Goal: Entertainment & Leisure: Consume media (video, audio)

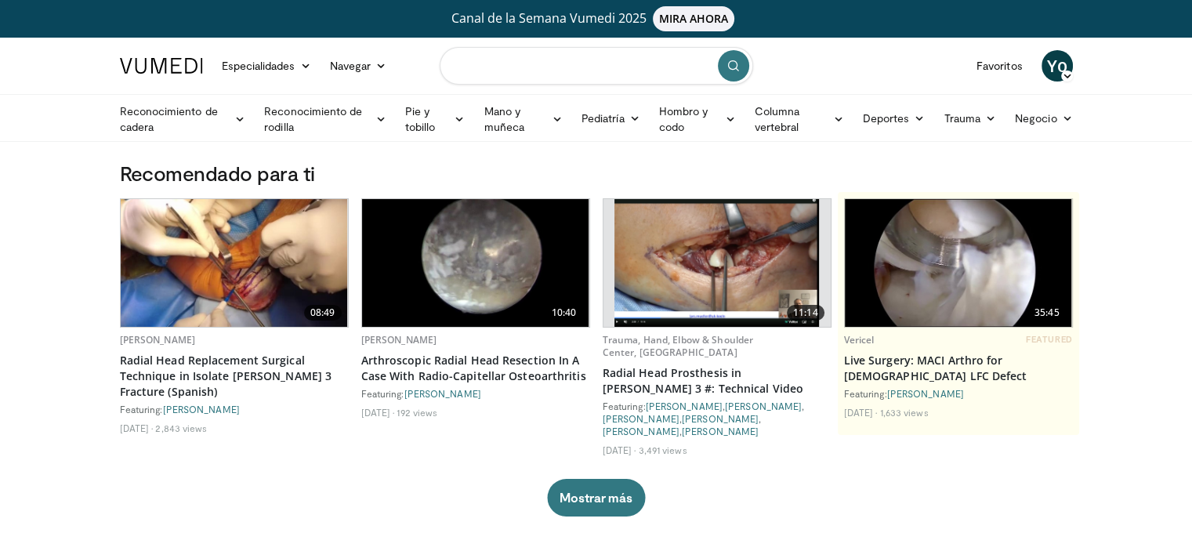
click at [546, 64] on input "Buscar temas, intervenciones" at bounding box center [597, 66] width 314 height 38
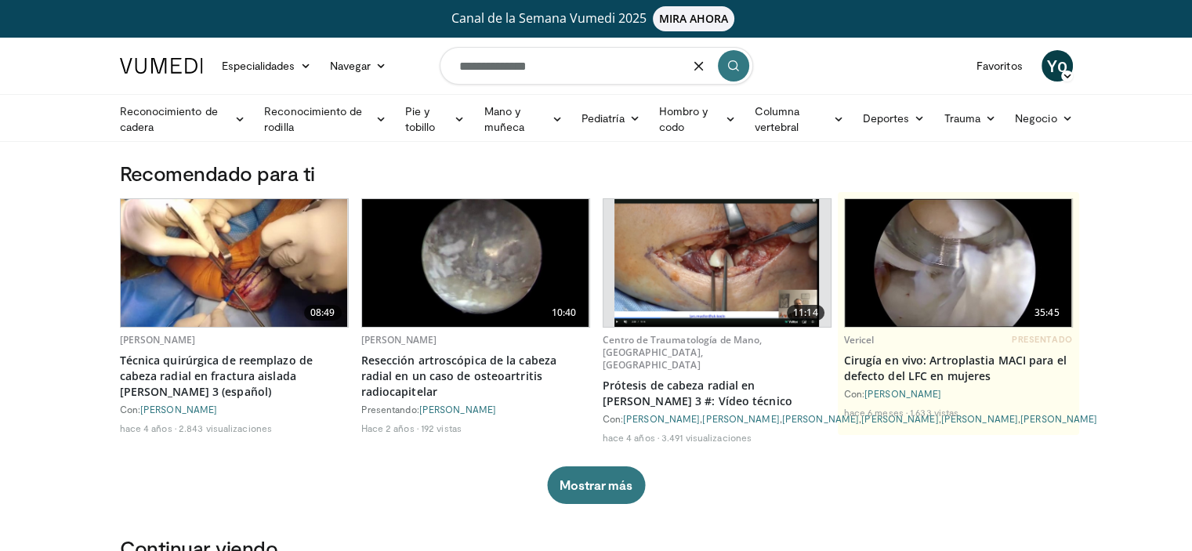
type input "**********"
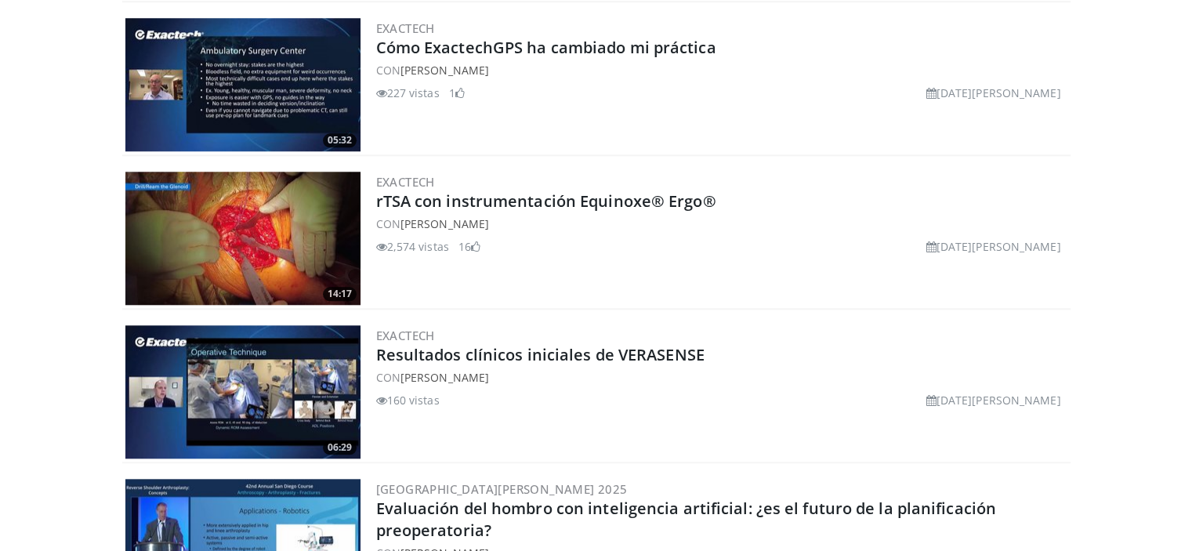
scroll to position [1568, 0]
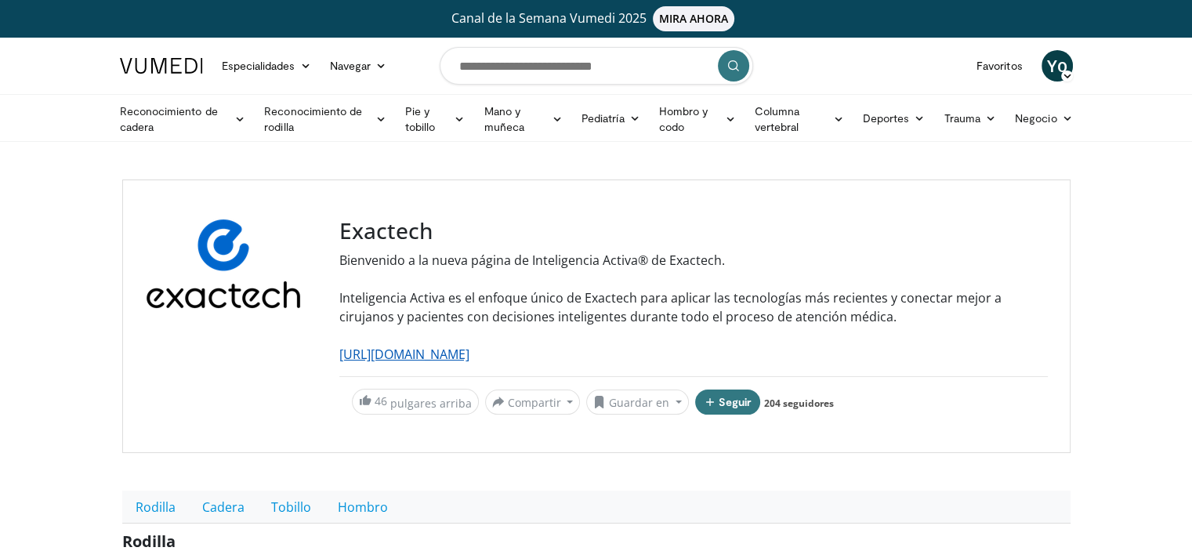
click at [470, 350] on font "[URL][DOMAIN_NAME]" at bounding box center [404, 354] width 130 height 17
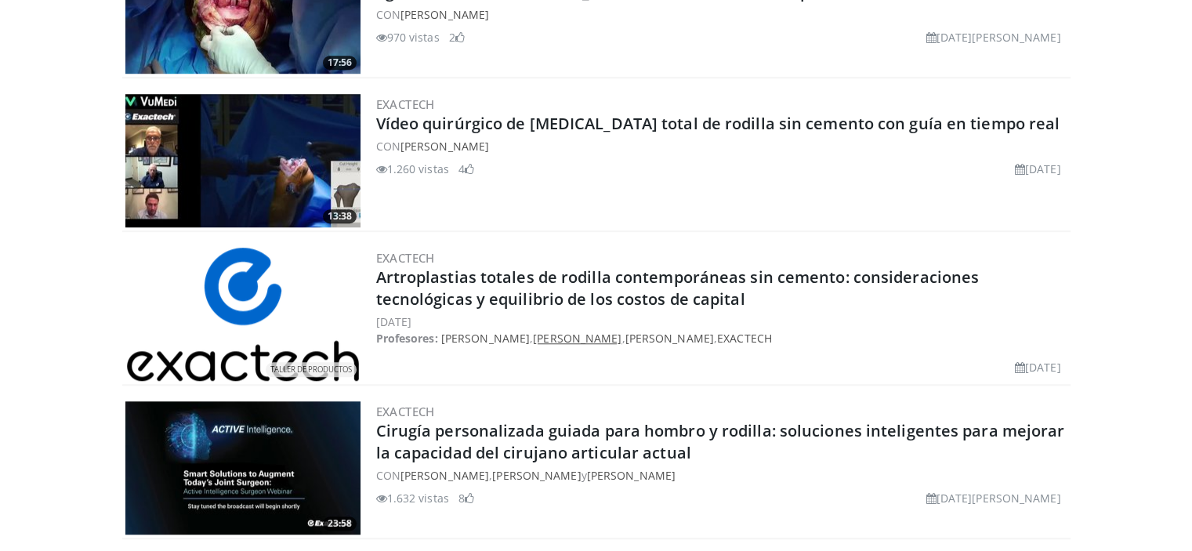
scroll to position [1254, 0]
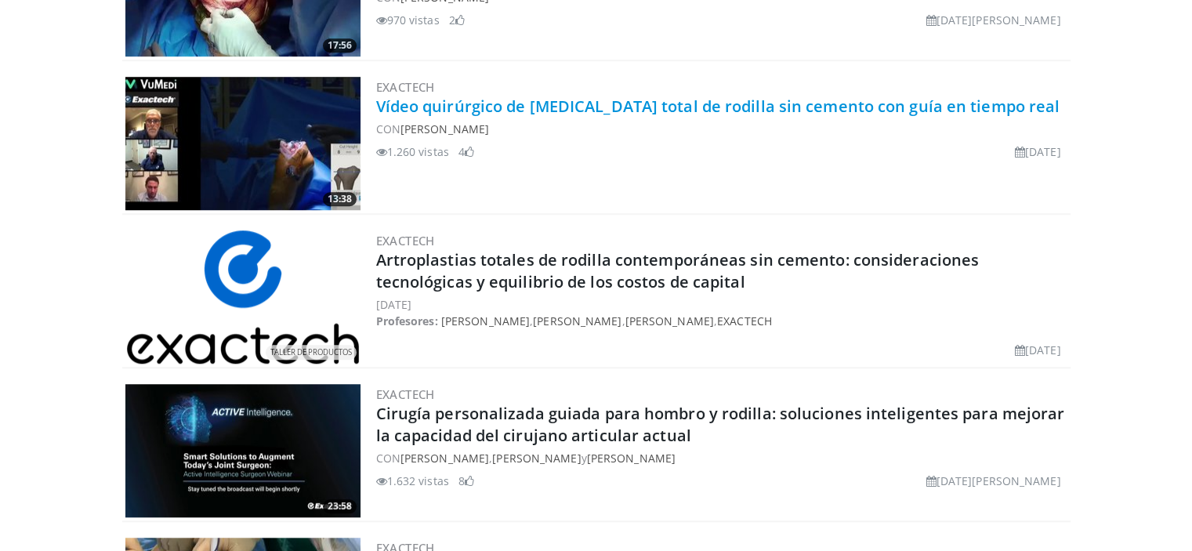
click at [515, 104] on font "Vídeo quirúrgico de artroplastia total de rodilla sin cemento con guía en tiemp…" at bounding box center [718, 106] width 684 height 21
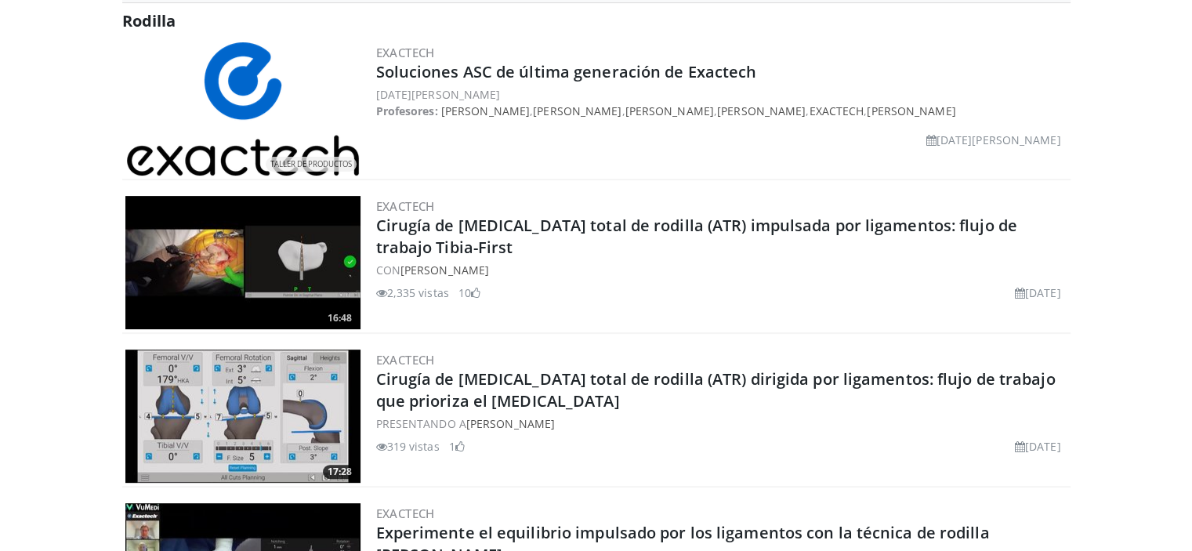
scroll to position [549, 0]
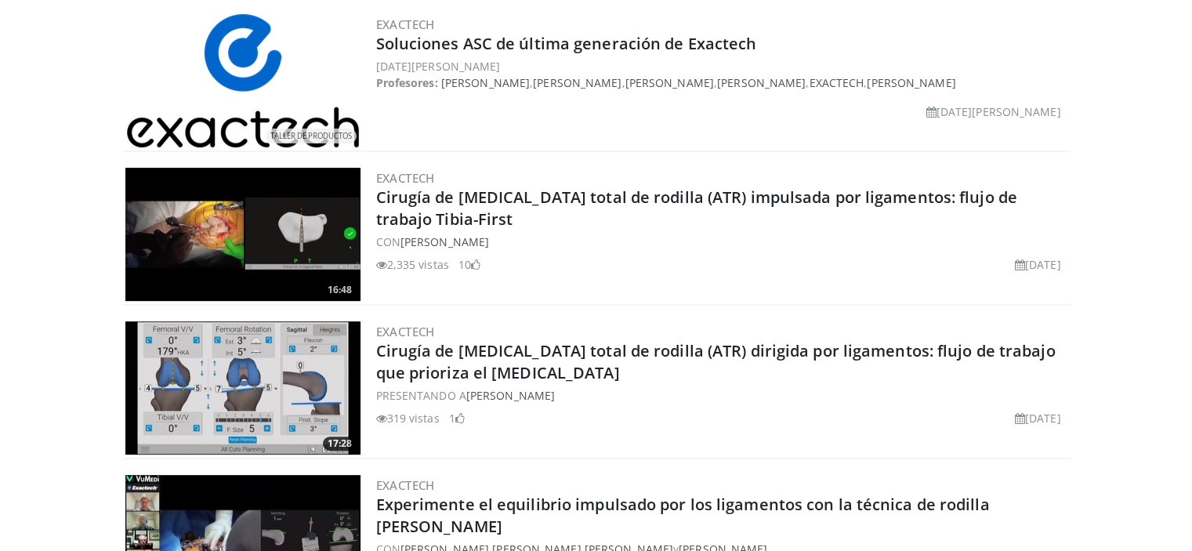
click at [285, 227] on img at bounding box center [242, 234] width 235 height 133
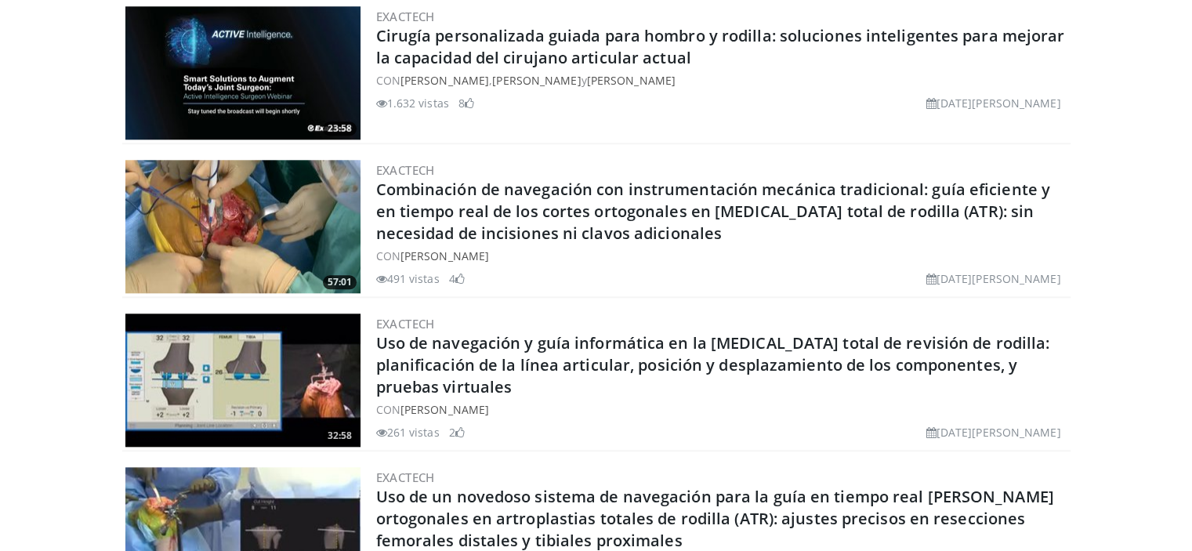
scroll to position [1568, 0]
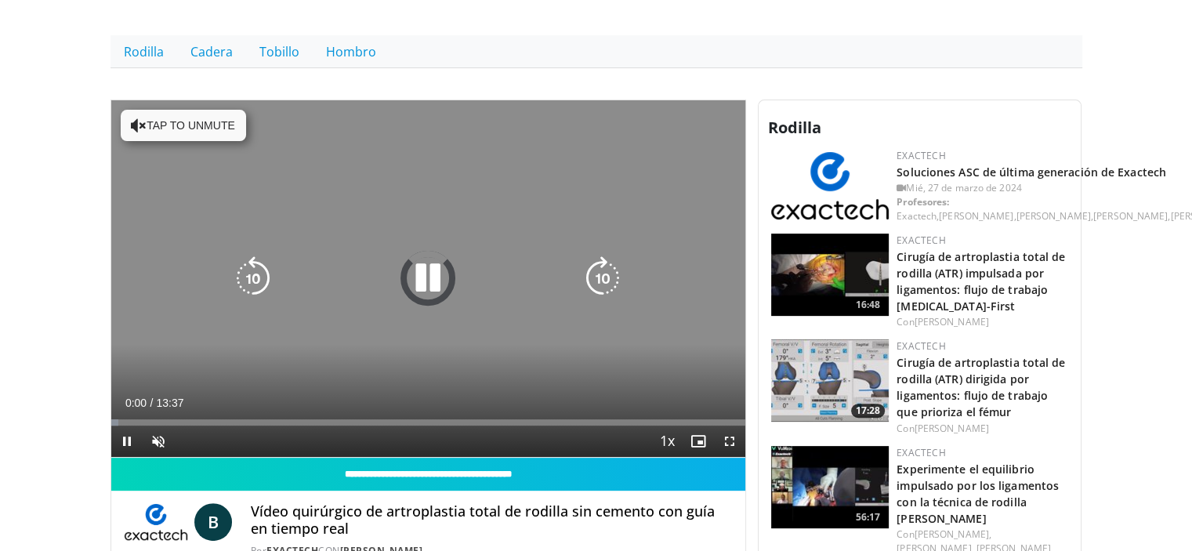
scroll to position [470, 0]
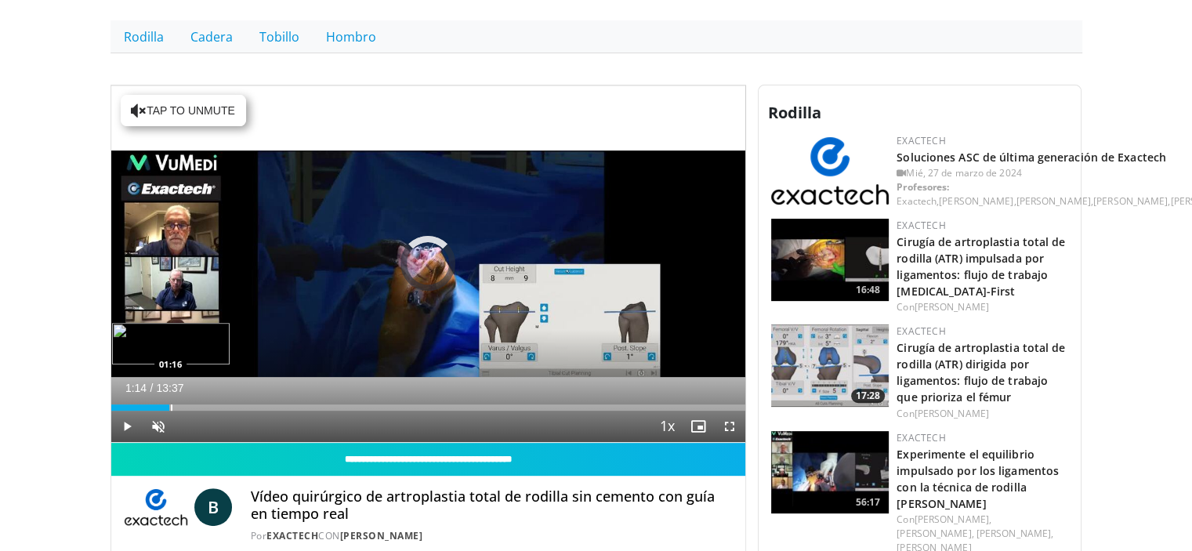
click at [169, 404] on div "Loaded : 0.00% 01:14 01:16" at bounding box center [428, 407] width 635 height 6
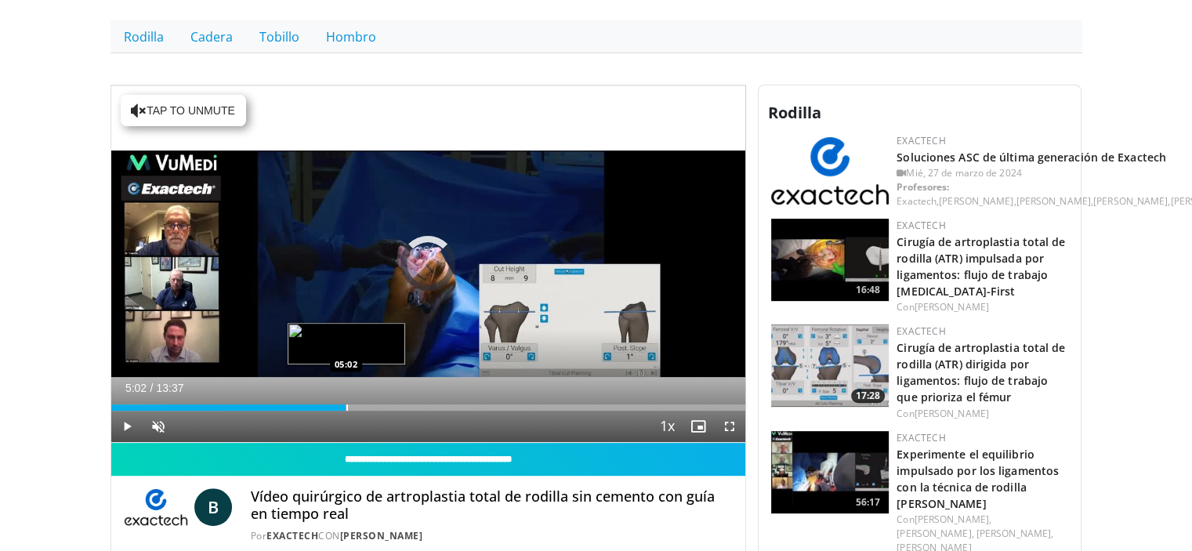
click at [346, 402] on div "Loaded : 18.32% 01:20 05:02" at bounding box center [428, 403] width 635 height 15
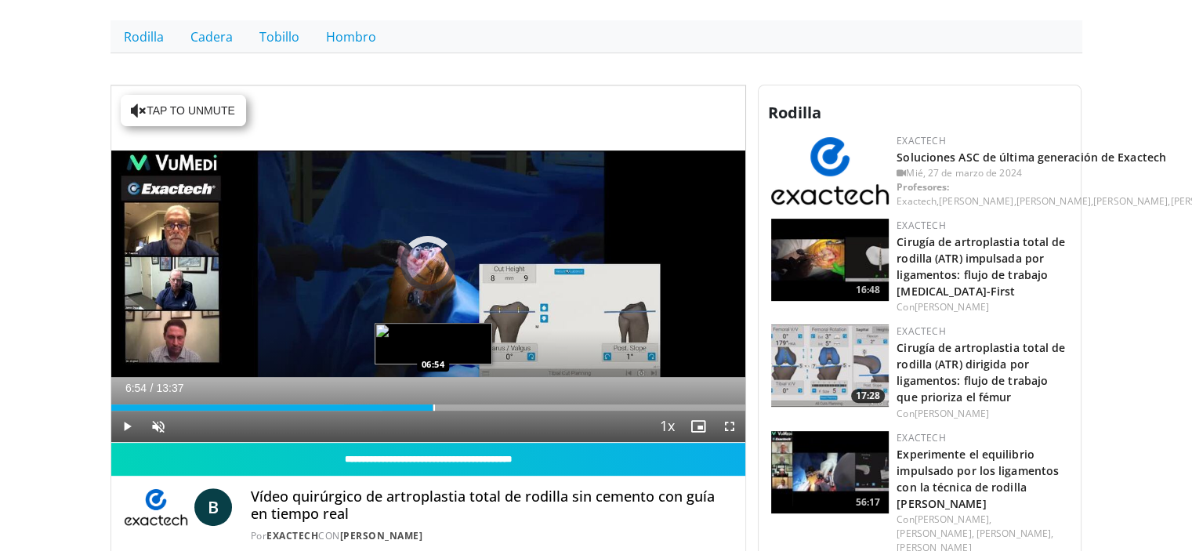
click at [433, 405] on div "Progress Bar" at bounding box center [434, 407] width 2 height 6
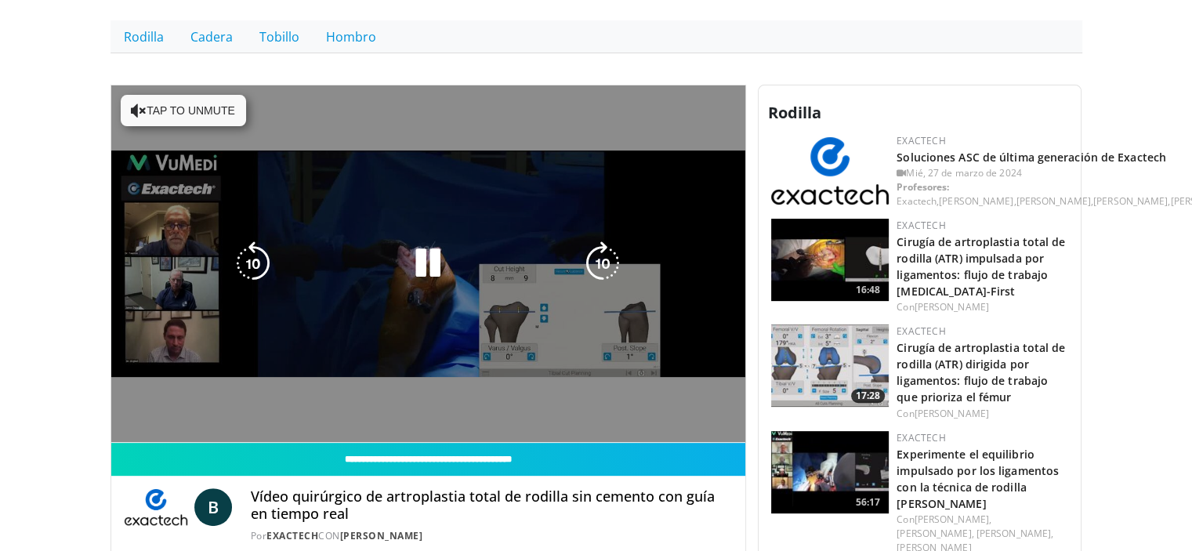
click at [488, 407] on video-js "**********" at bounding box center [428, 264] width 635 height 358
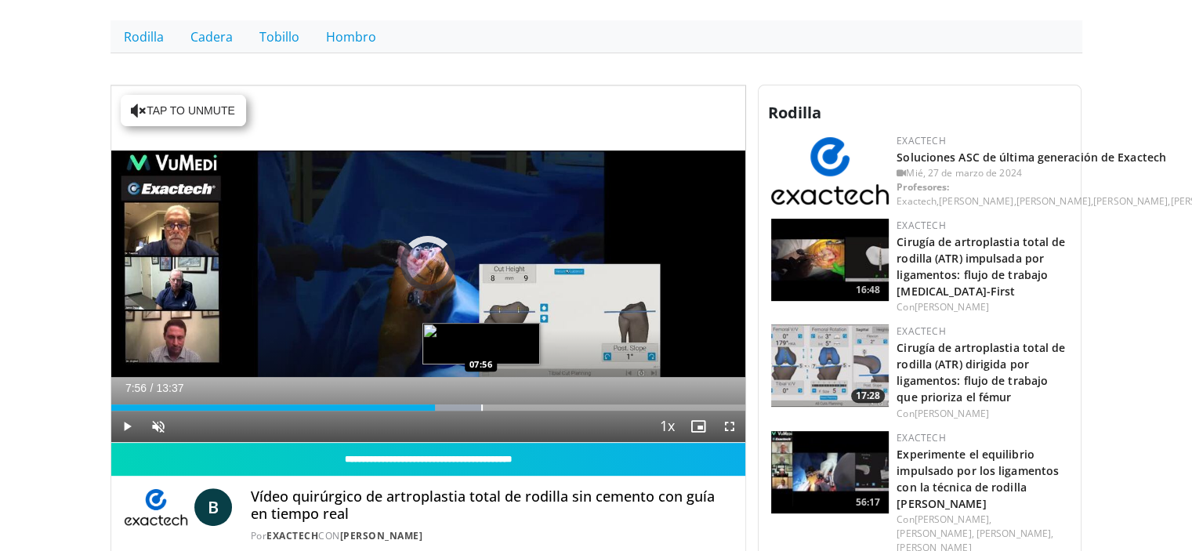
click at [481, 407] on div "Progress Bar" at bounding box center [482, 407] width 2 height 6
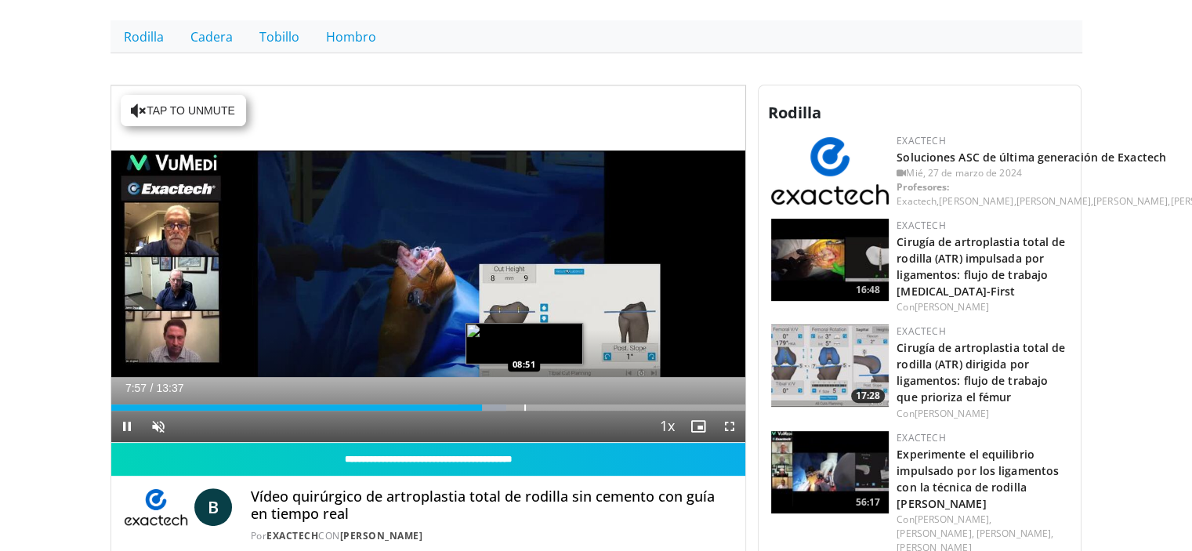
click at [524, 404] on div "Progress Bar" at bounding box center [525, 407] width 2 height 6
click at [539, 404] on div "Progress Bar" at bounding box center [540, 407] width 2 height 6
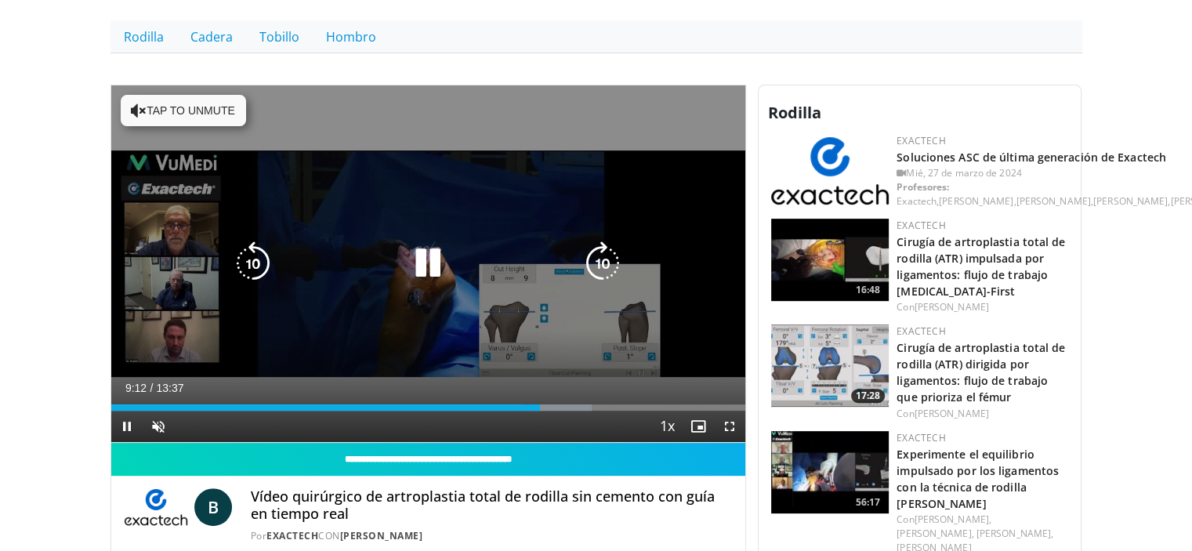
click at [0, 0] on div "Progress Bar" at bounding box center [0, 0] width 0 height 0
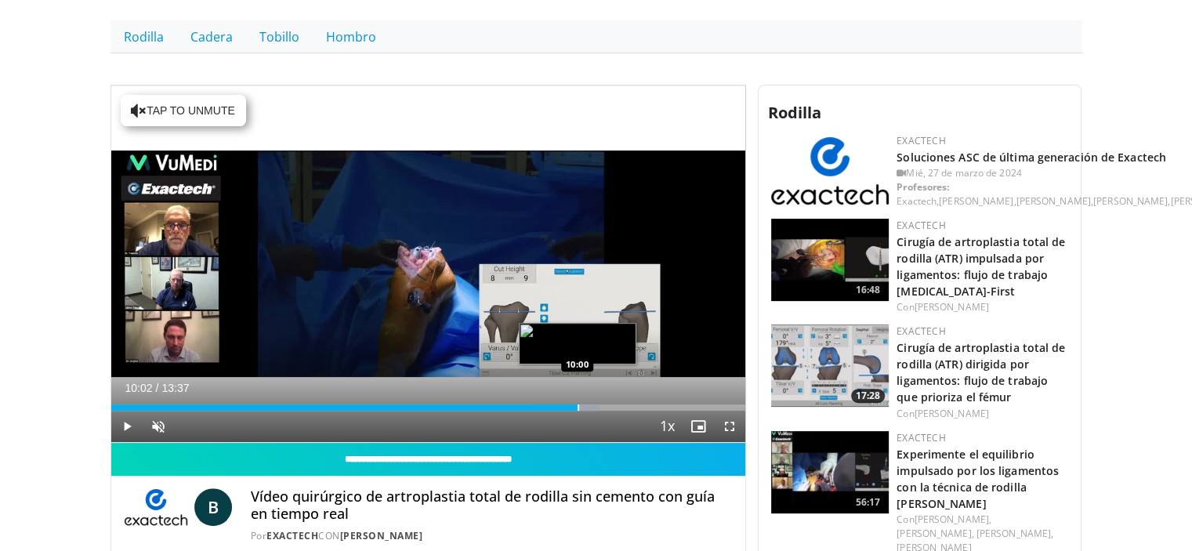
click at [579, 407] on div "Progress Bar" at bounding box center [566, 407] width 66 height 6
click at [587, 407] on div "Progress Bar" at bounding box center [588, 407] width 2 height 6
click at [594, 407] on div "Progress Bar" at bounding box center [595, 407] width 2 height 6
click at [600, 407] on div "Progress Bar" at bounding box center [601, 407] width 2 height 6
click at [608, 407] on div "Progress Bar" at bounding box center [609, 407] width 2 height 6
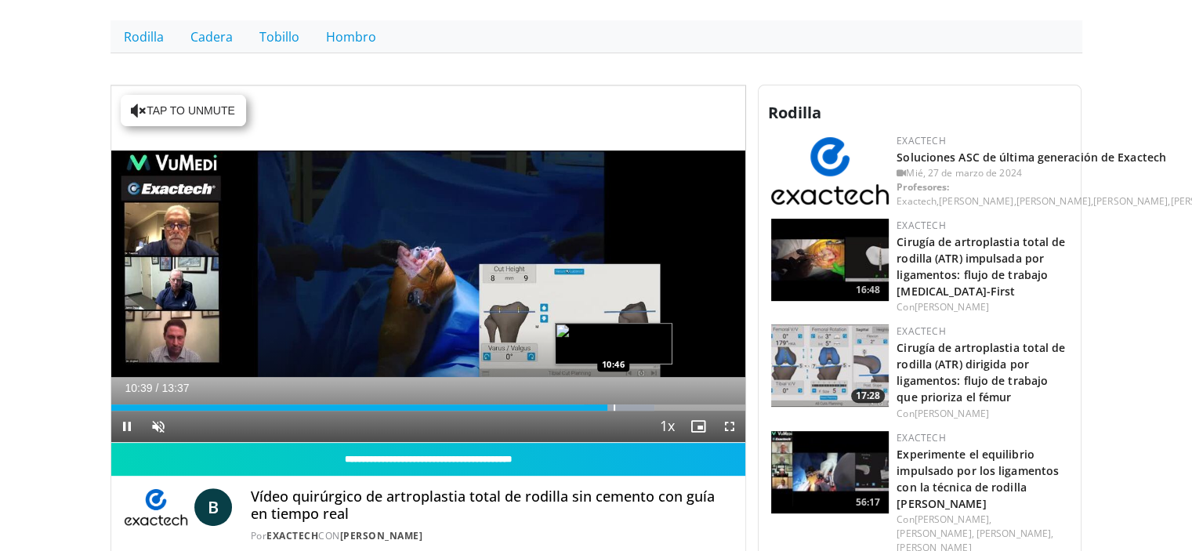
click at [615, 407] on div "Progress Bar" at bounding box center [615, 407] width 2 height 6
click at [622, 404] on div "Progress Bar" at bounding box center [623, 407] width 2 height 6
click at [629, 404] on div "Progress Bar" at bounding box center [630, 407] width 2 height 6
click at [633, 404] on div "Progress Bar" at bounding box center [634, 407] width 2 height 6
click at [639, 402] on div "Loaded : 90.40% 11:12 11:19" at bounding box center [428, 403] width 635 height 15
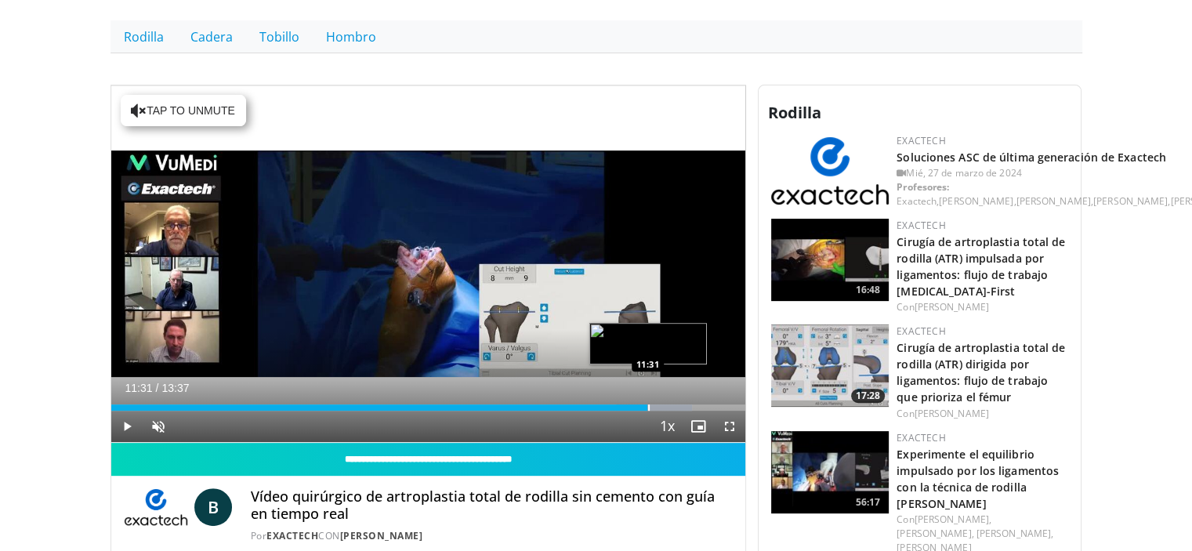
click at [647, 401] on div "Loaded : 91.63% 11:21 11:31" at bounding box center [428, 403] width 635 height 15
click at [656, 407] on div "Progress Bar" at bounding box center [657, 407] width 2 height 6
click at [662, 407] on div "Progress Bar" at bounding box center [663, 407] width 2 height 6
click at [667, 407] on div "Progress Bar" at bounding box center [668, 407] width 2 height 6
click at [673, 406] on div "Progress Bar" at bounding box center [674, 407] width 2 height 6
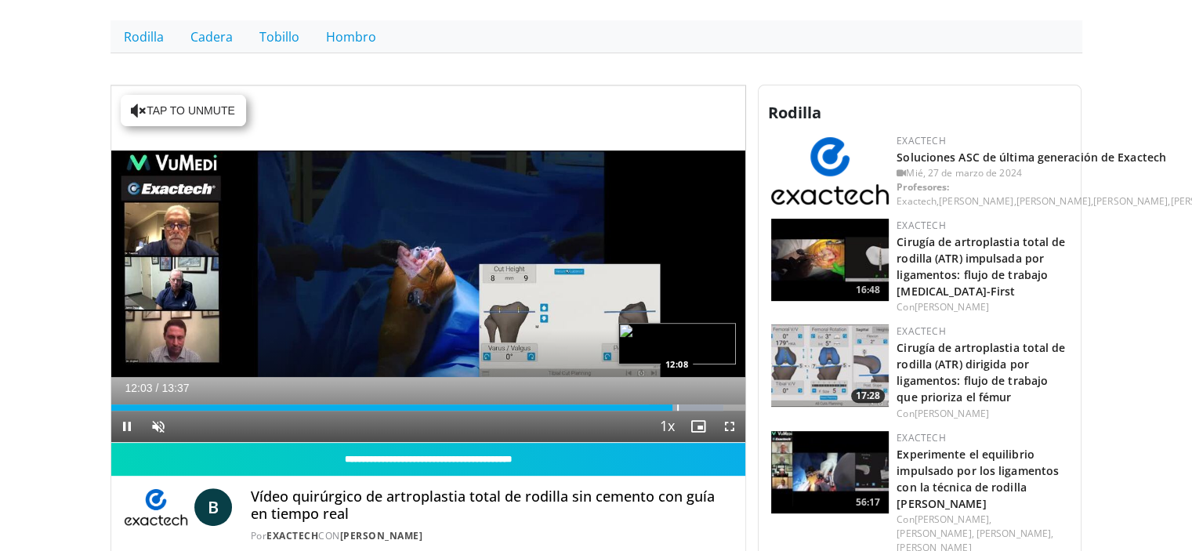
click at [677, 405] on video-js "**********" at bounding box center [428, 264] width 635 height 358
click at [685, 405] on div "Progress Bar" at bounding box center [686, 407] width 2 height 6
click at [691, 404] on div "Progress Bar" at bounding box center [692, 407] width 2 height 6
click at [698, 408] on div "Progress Bar" at bounding box center [699, 407] width 2 height 6
click at [703, 405] on div "Progress Bar" at bounding box center [704, 407] width 2 height 6
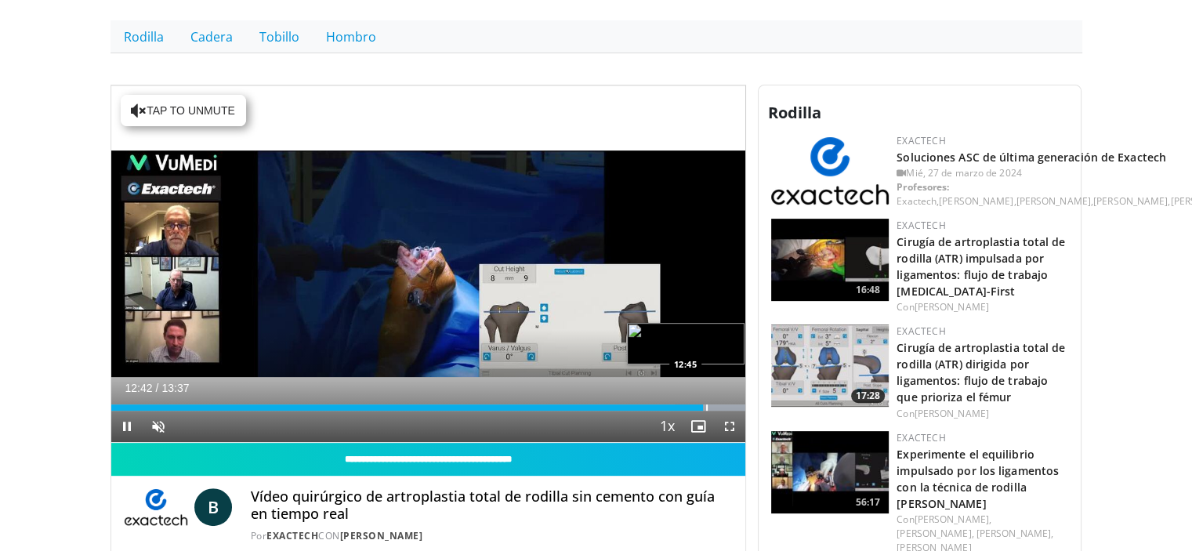
click at [706, 405] on div "Progress Bar" at bounding box center [707, 407] width 2 height 6
click at [715, 404] on div "Progress Bar" at bounding box center [716, 407] width 2 height 6
click at [720, 408] on div "Progress Bar" at bounding box center [721, 407] width 2 height 6
click at [728, 405] on div "Progress Bar" at bounding box center [729, 407] width 2 height 6
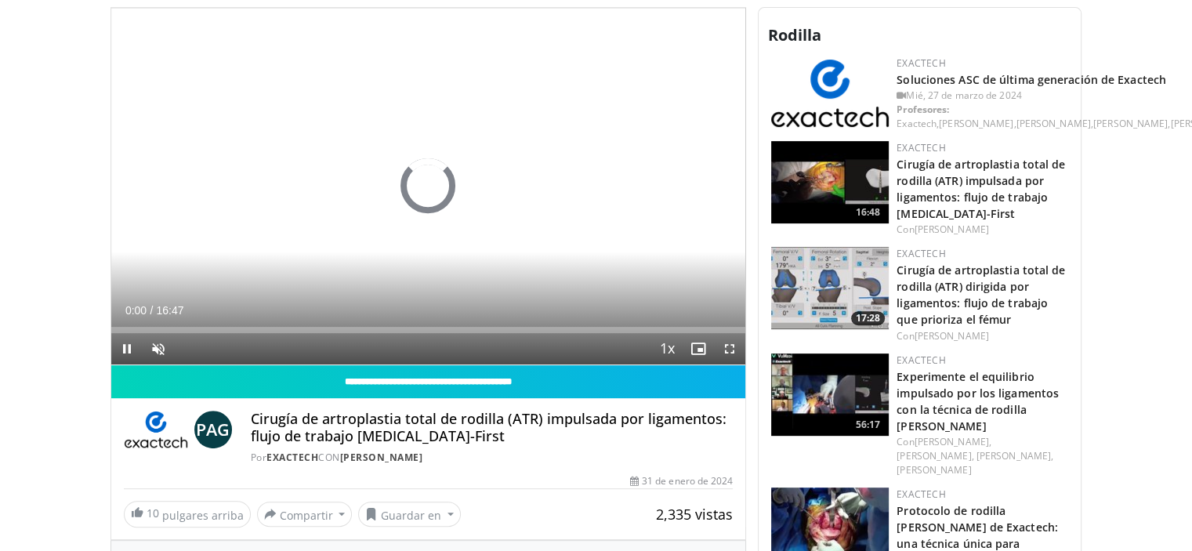
scroll to position [549, 0]
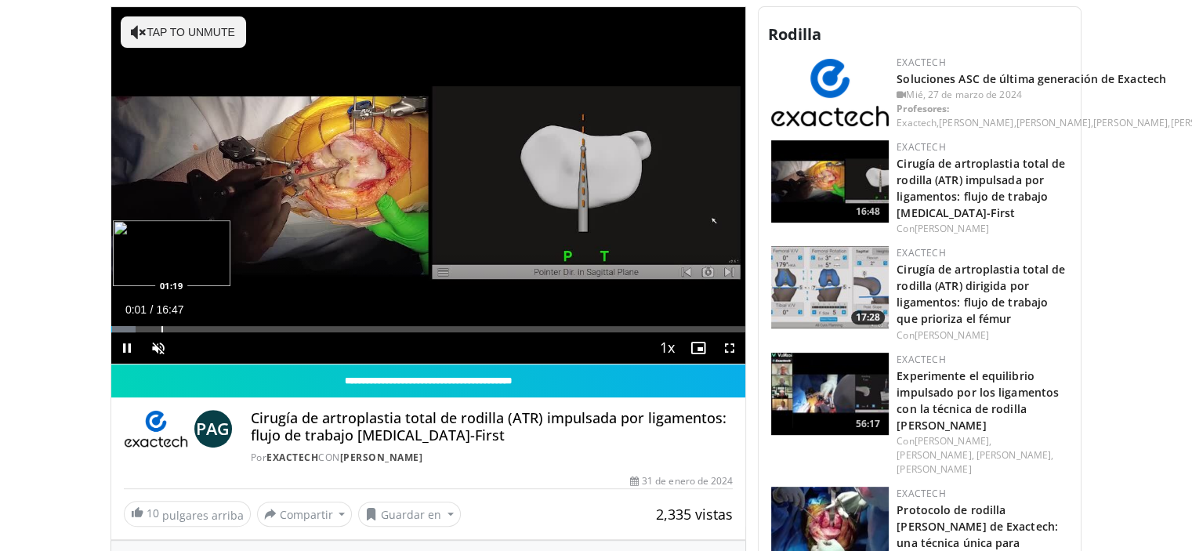
click at [160, 327] on div "Loaded : 3.93% 00:01 01:19" at bounding box center [428, 329] width 635 height 6
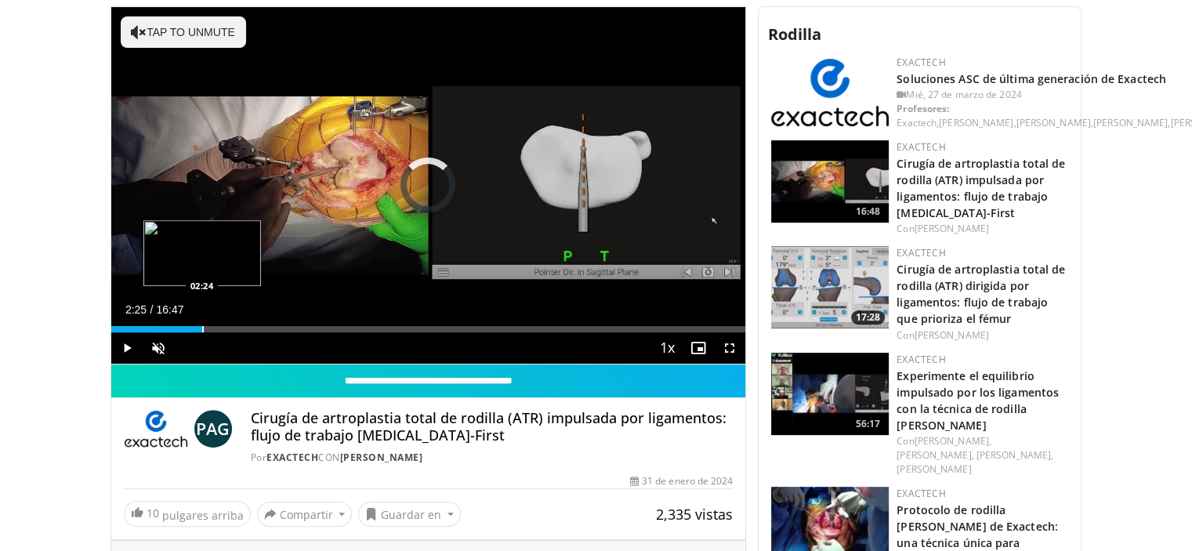
click at [202, 326] on div "Progress Bar" at bounding box center [203, 329] width 2 height 6
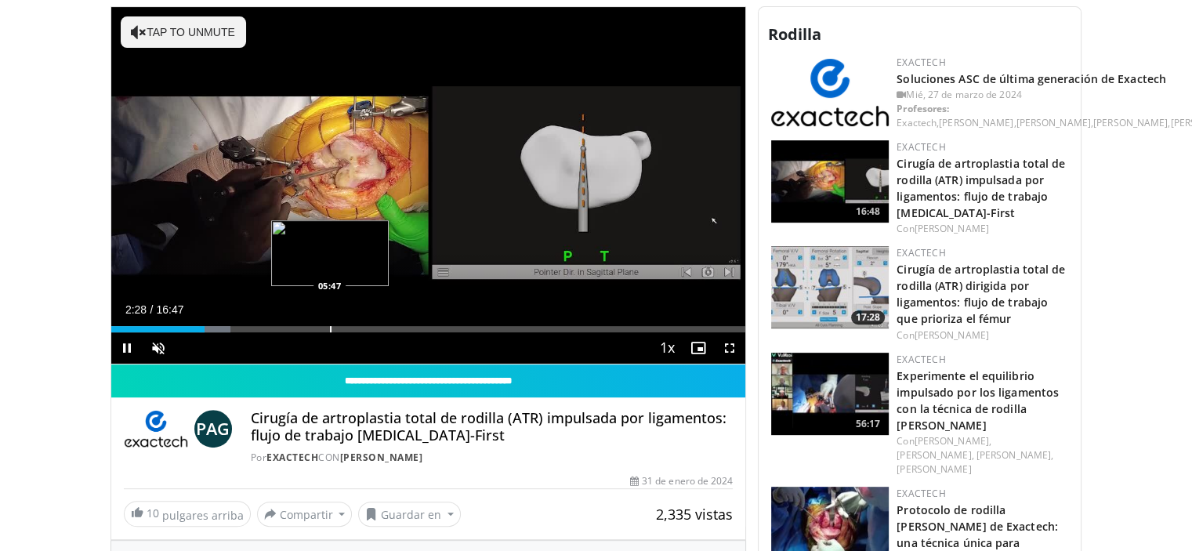
click at [330, 326] on div "Progress Bar" at bounding box center [331, 329] width 2 height 6
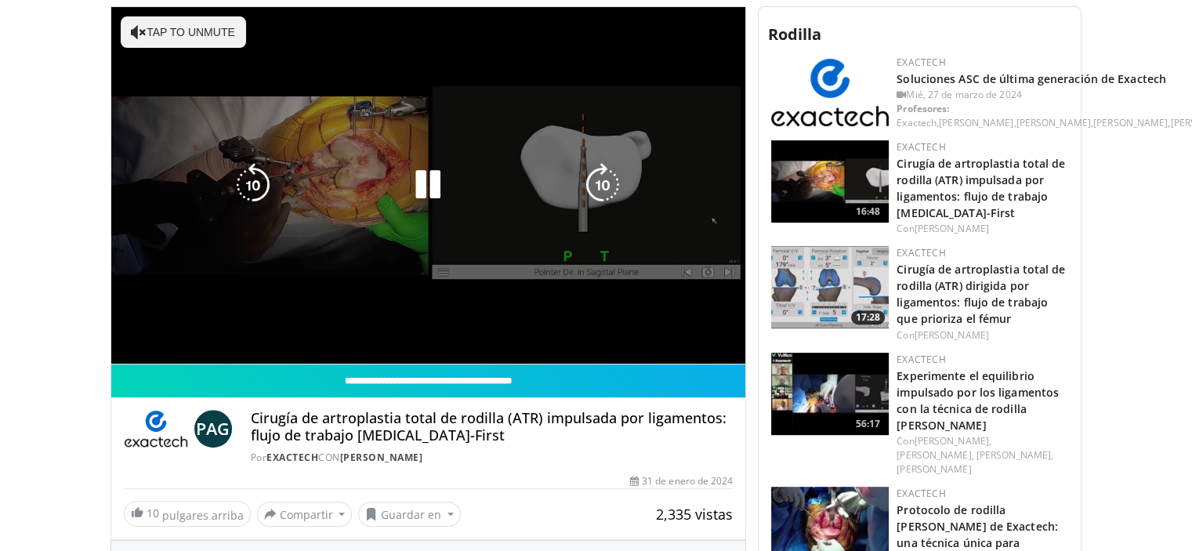
click at [402, 328] on video-js "**********" at bounding box center [428, 186] width 635 height 358
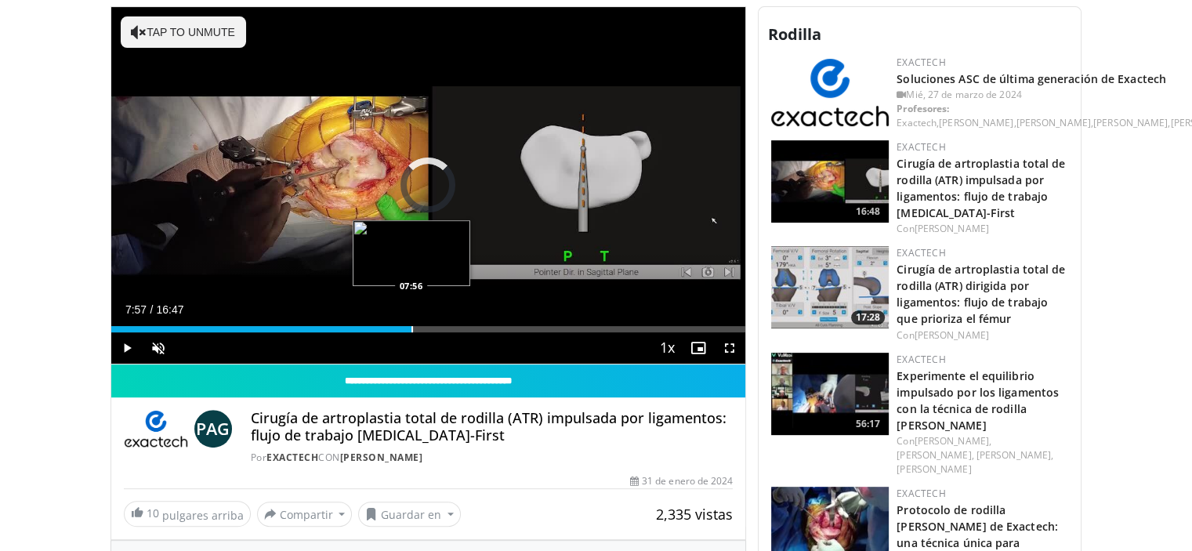
click at [412, 326] on div "Progress Bar" at bounding box center [413, 329] width 2 height 6
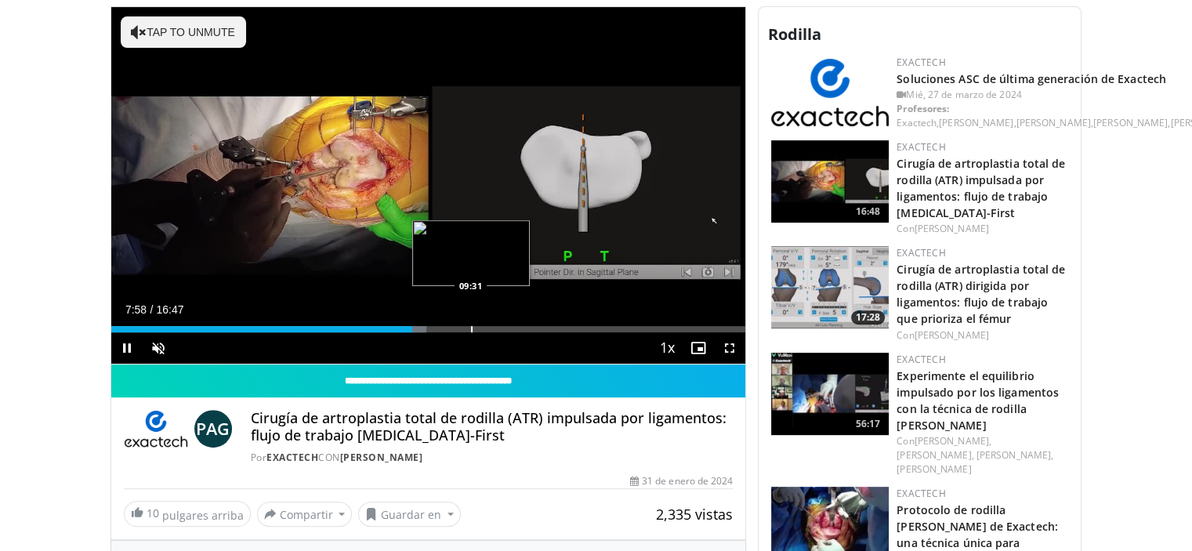
click at [471, 327] on div "Progress Bar" at bounding box center [472, 329] width 2 height 6
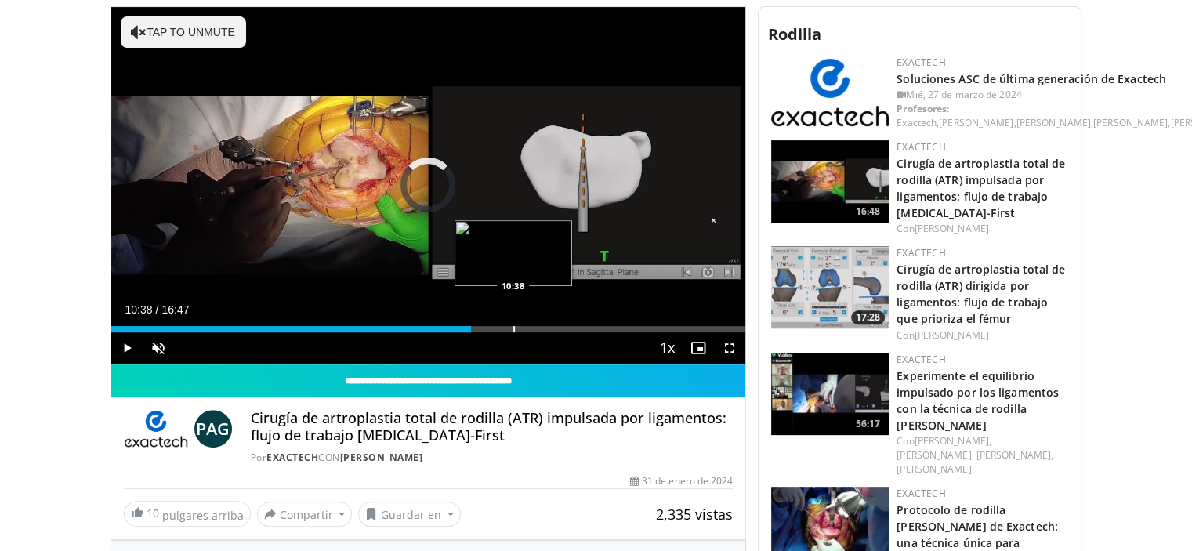
click at [513, 328] on div "Loaded : 0.00% 09:31 10:38" at bounding box center [428, 329] width 635 height 6
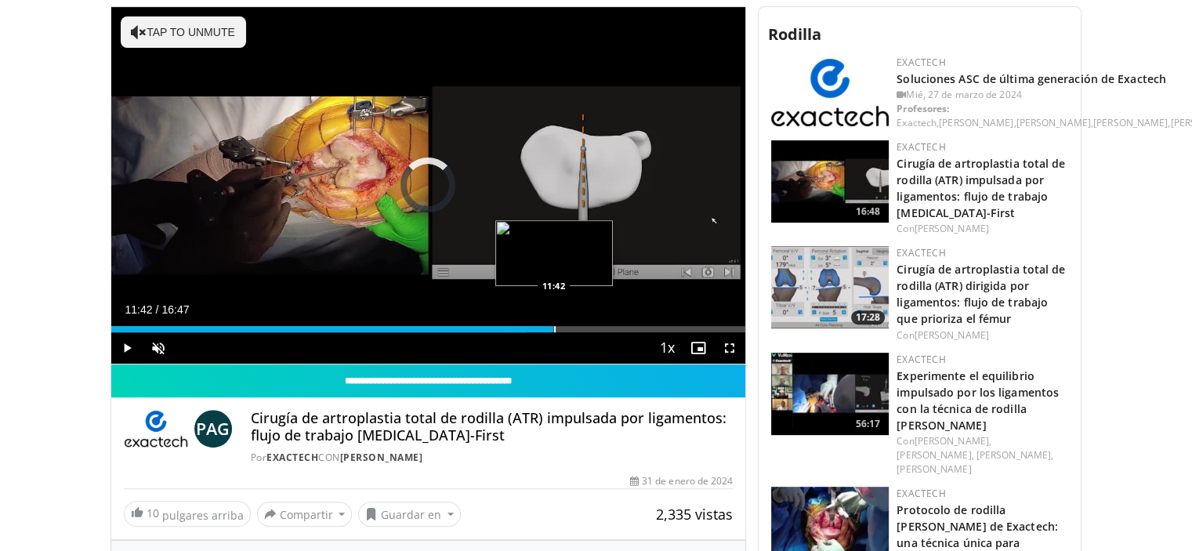
click at [553, 322] on div "Loaded : 65.55% 11:42 11:42" at bounding box center [428, 324] width 635 height 15
click at [587, 327] on div "Progress Bar" at bounding box center [588, 329] width 2 height 6
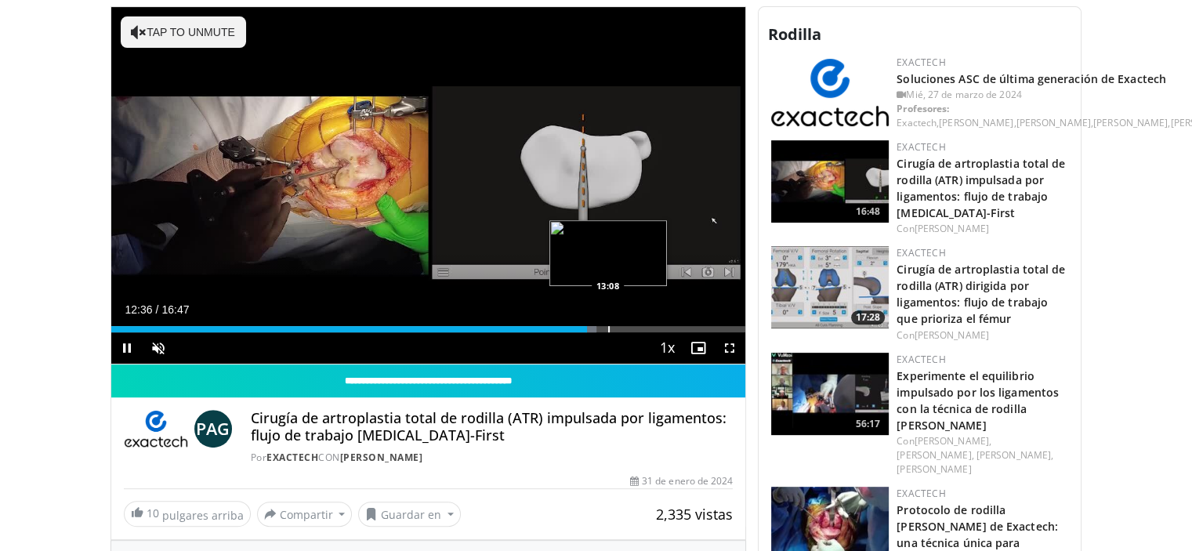
click at [608, 328] on div "Progress Bar" at bounding box center [609, 329] width 2 height 6
click at [629, 327] on div "Progress Bar" at bounding box center [630, 329] width 2 height 6
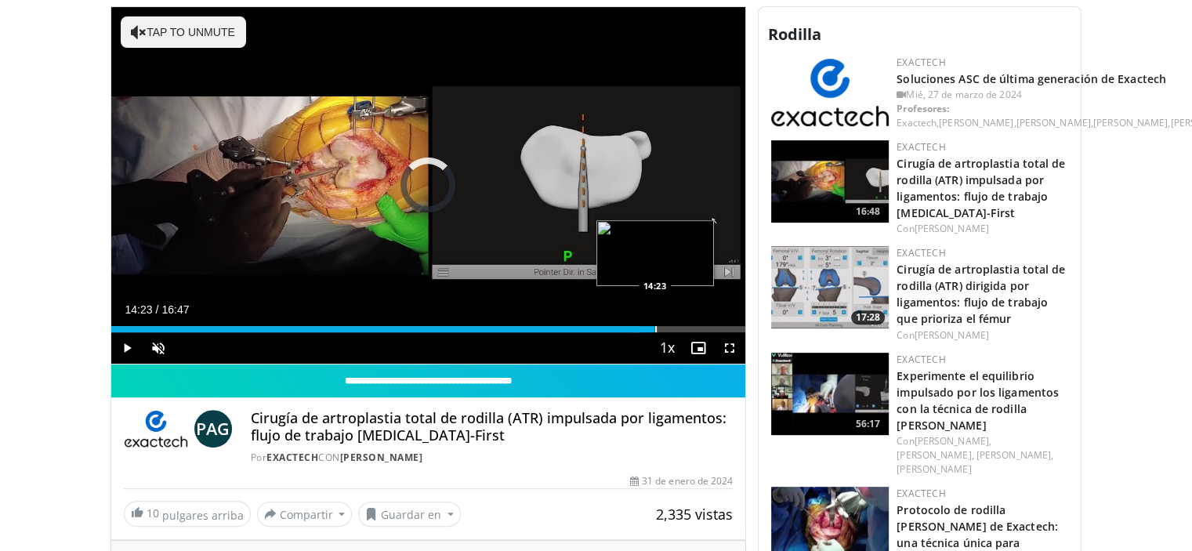
click at [655, 326] on div "Progress Bar" at bounding box center [656, 329] width 2 height 6
click at [662, 328] on div "Progress Bar" at bounding box center [663, 329] width 2 height 6
click at [684, 327] on div "Loaded : 92.37% 14:37 15:10" at bounding box center [428, 329] width 635 height 6
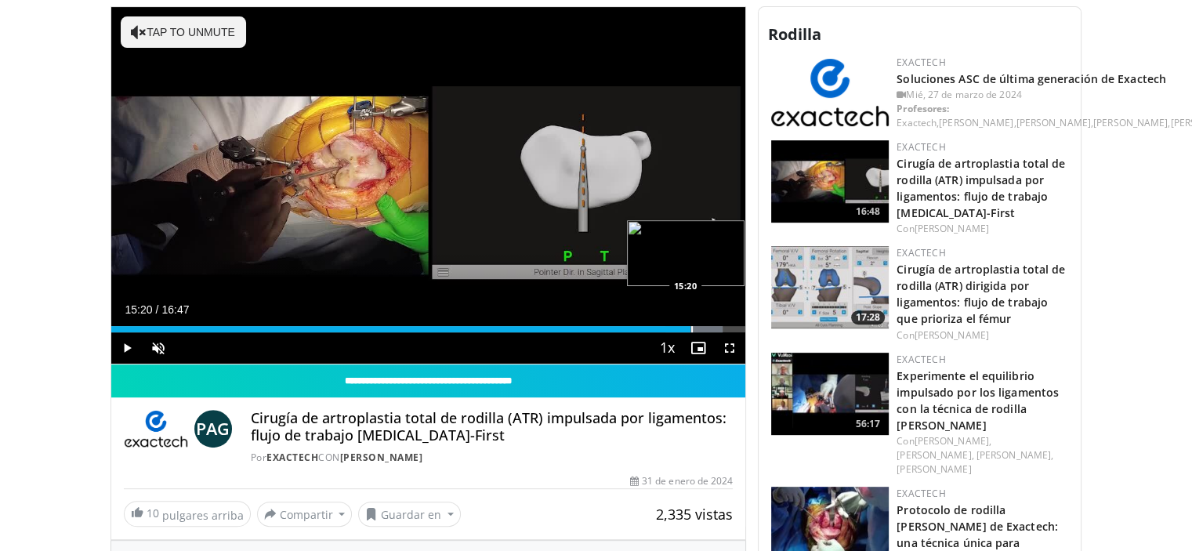
click at [691, 323] on div "Loaded : 96.35% 15:20 15:20" at bounding box center [428, 324] width 635 height 15
click at [702, 326] on div "Progress Bar" at bounding box center [703, 329] width 2 height 6
click at [709, 326] on div "Progress Bar" at bounding box center [710, 329] width 2 height 6
click at [713, 326] on div "Progress Bar" at bounding box center [714, 329] width 2 height 6
click at [720, 328] on div "Progress Bar" at bounding box center [721, 329] width 2 height 6
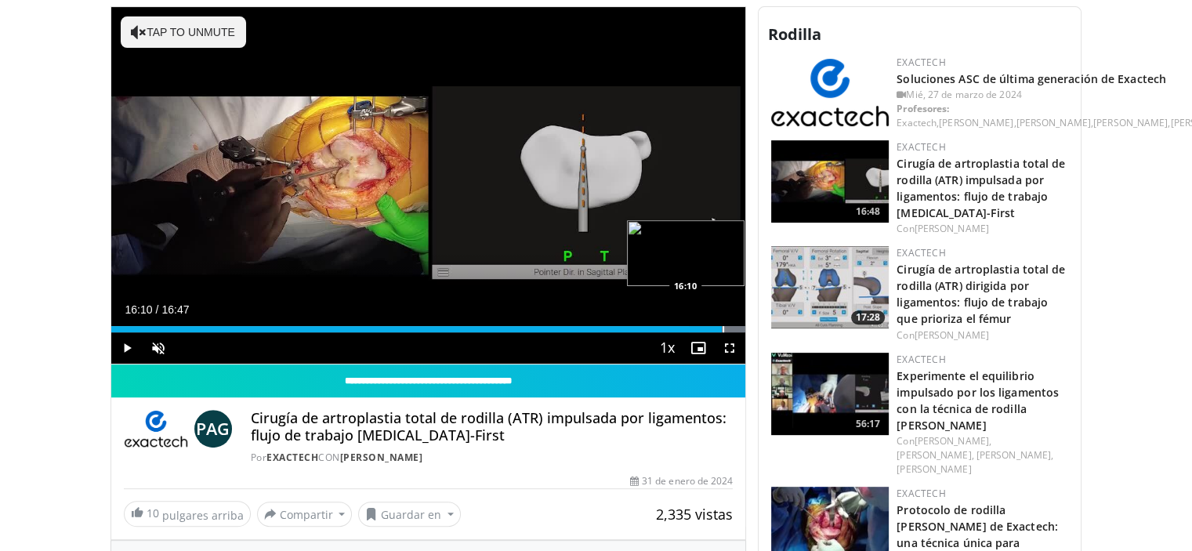
click at [723, 328] on div "Progress Bar" at bounding box center [724, 329] width 2 height 6
click at [729, 329] on div "Progress Bar" at bounding box center [730, 329] width 2 height 6
